Goal: Check status

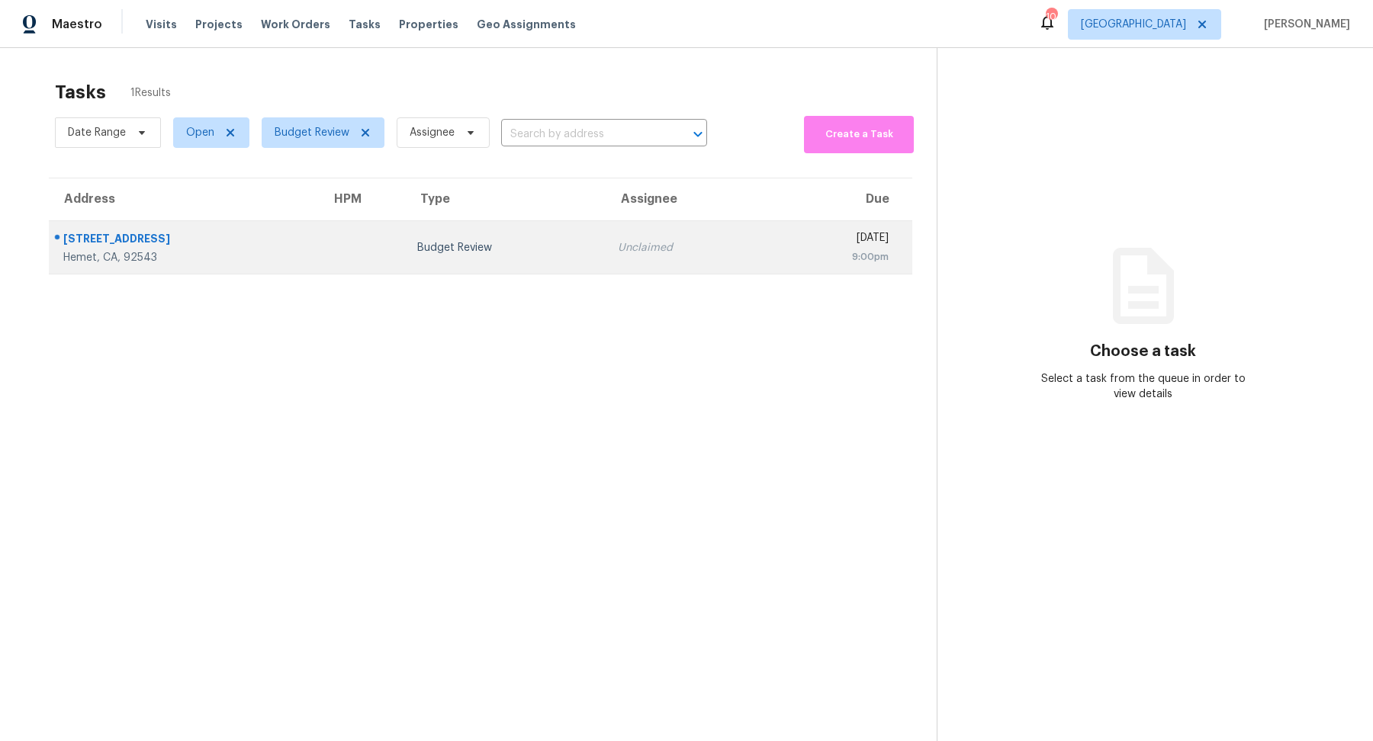
click at [319, 244] on td at bounding box center [362, 247] width 86 height 53
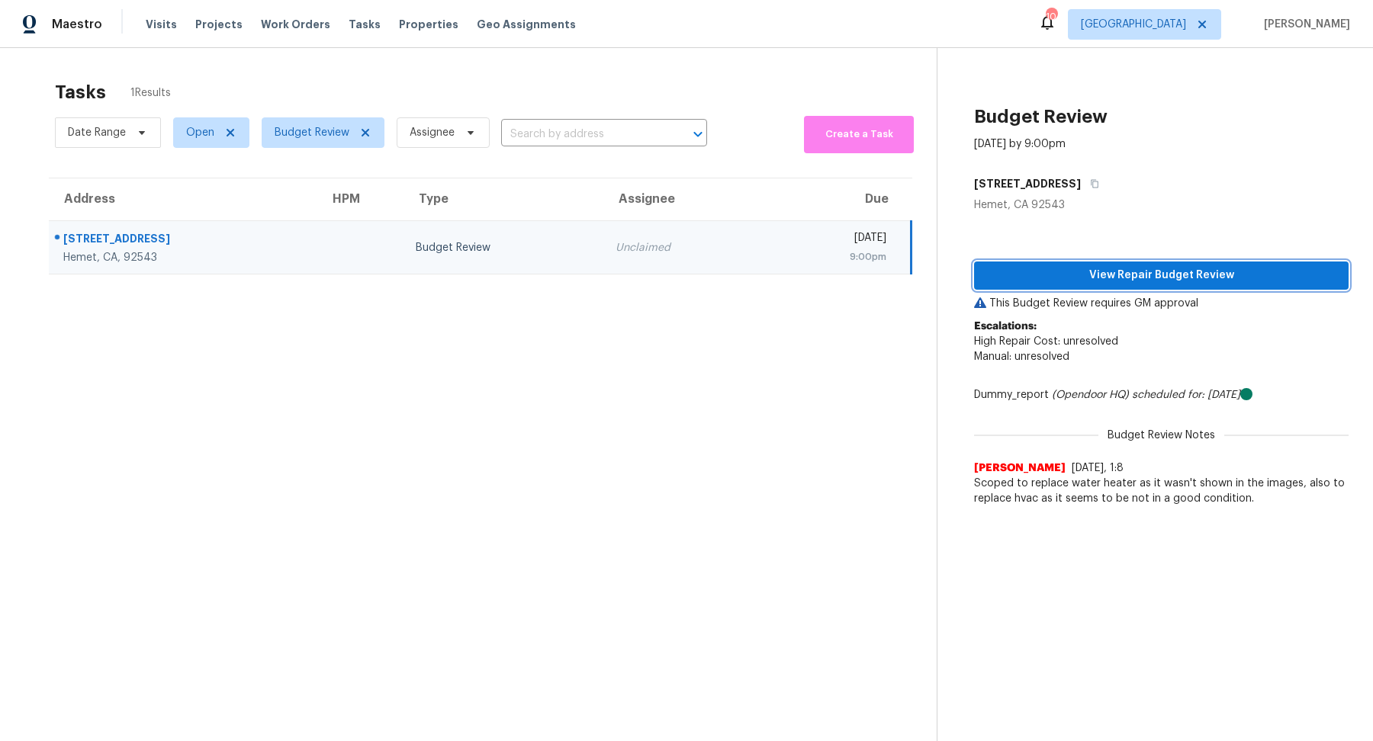
click at [1080, 265] on button "View Repair Budget Review" at bounding box center [1161, 276] width 375 height 28
